Goal: Find specific page/section: Find specific page/section

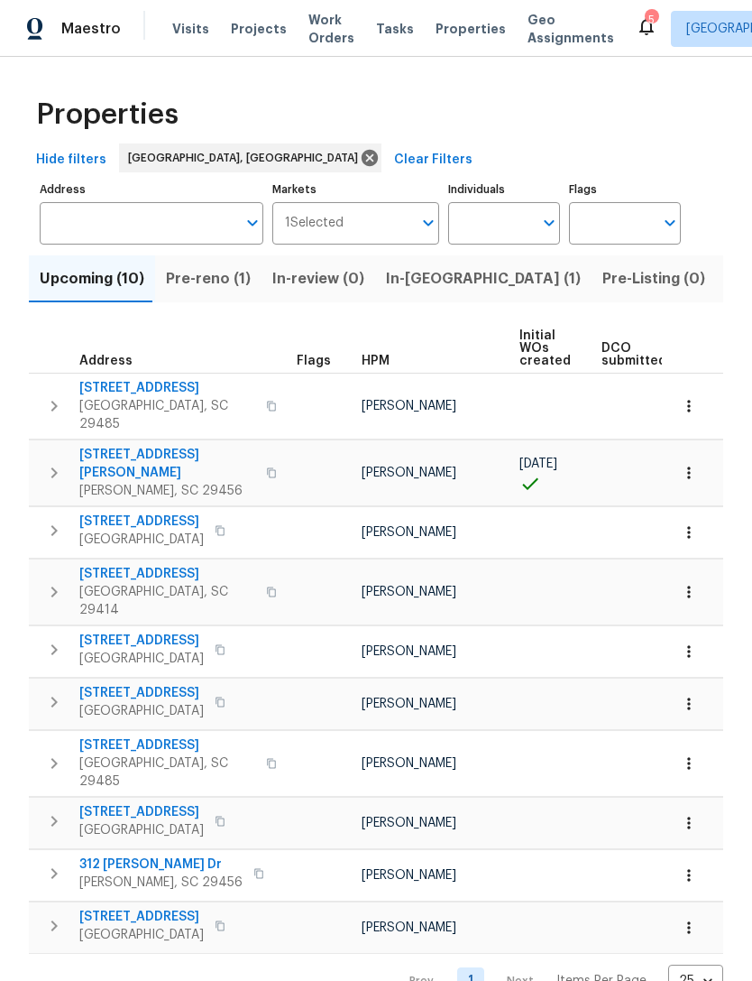
click at [205, 277] on span "Pre-reno (1)" at bounding box center [208, 278] width 85 height 25
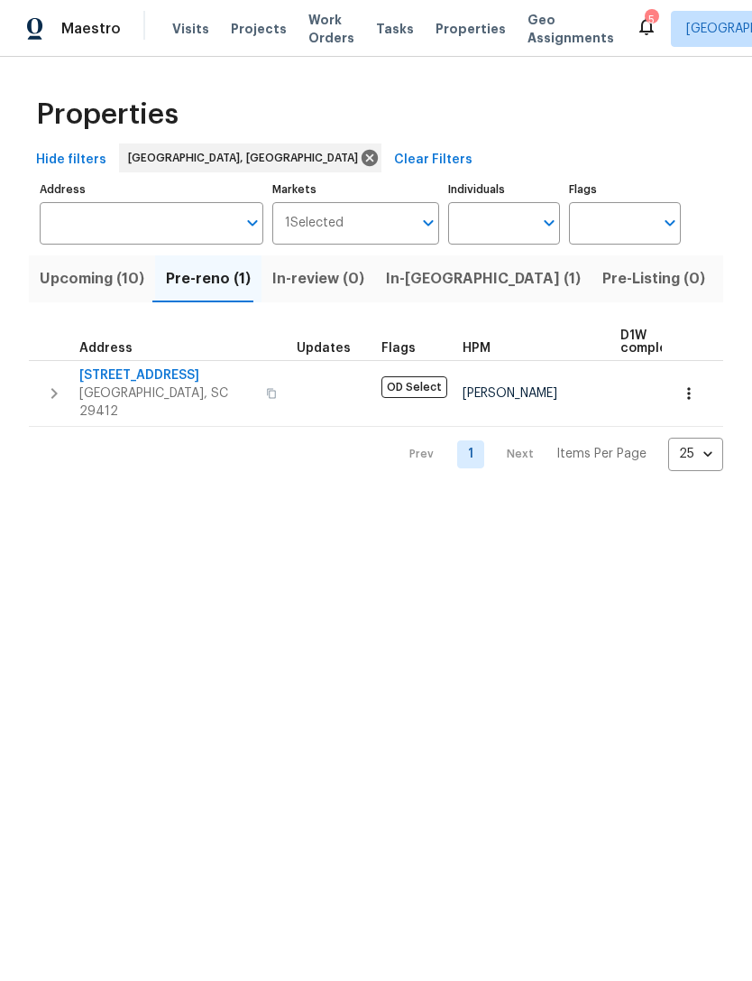
click at [166, 384] on span "773 Harbor View Rd" at bounding box center [167, 375] width 176 height 18
click at [686, 384] on icon "button" at bounding box center [689, 393] width 18 height 18
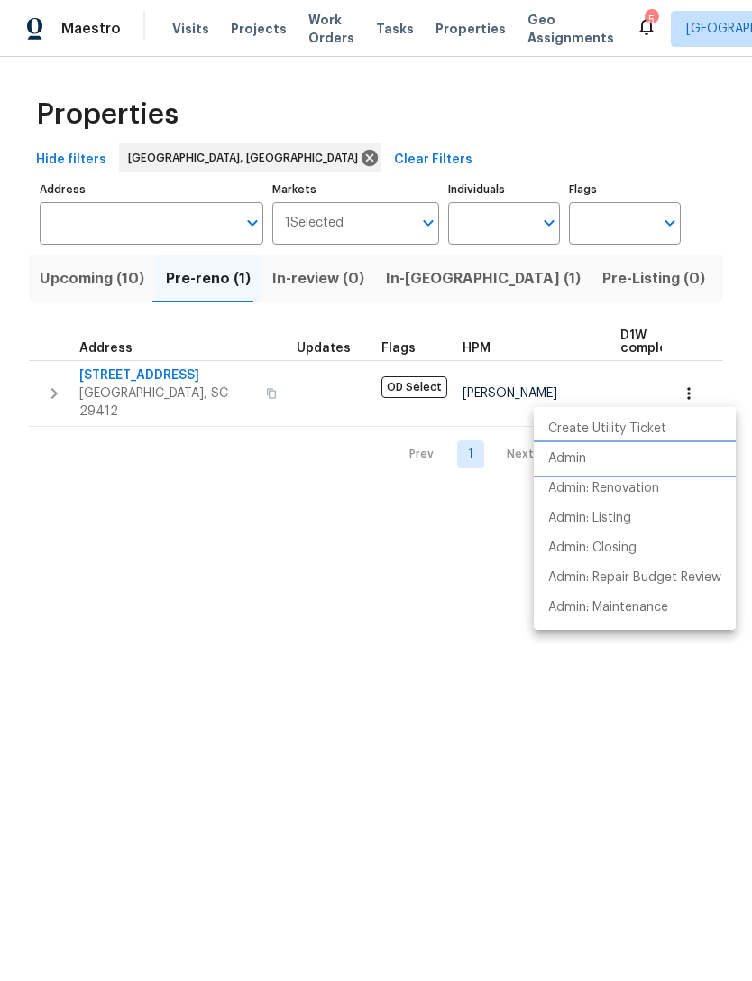
click at [589, 457] on li "Admin" at bounding box center [635, 459] width 202 height 30
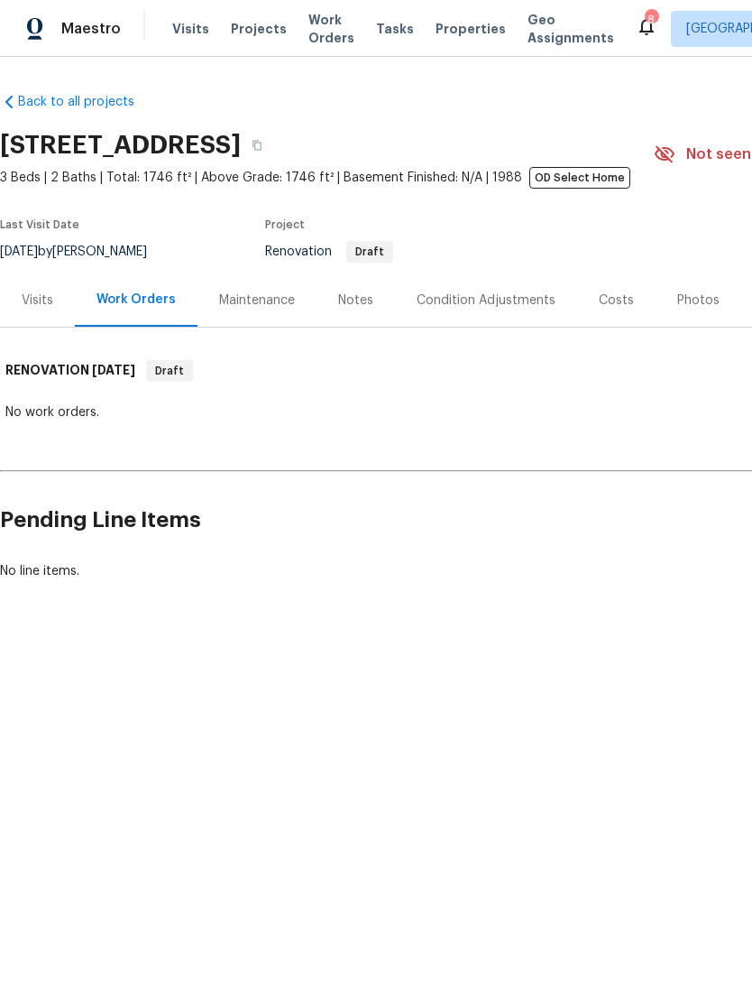
click at [603, 294] on div "Costs" at bounding box center [616, 300] width 35 height 18
